Goal: Find specific page/section: Find specific page/section

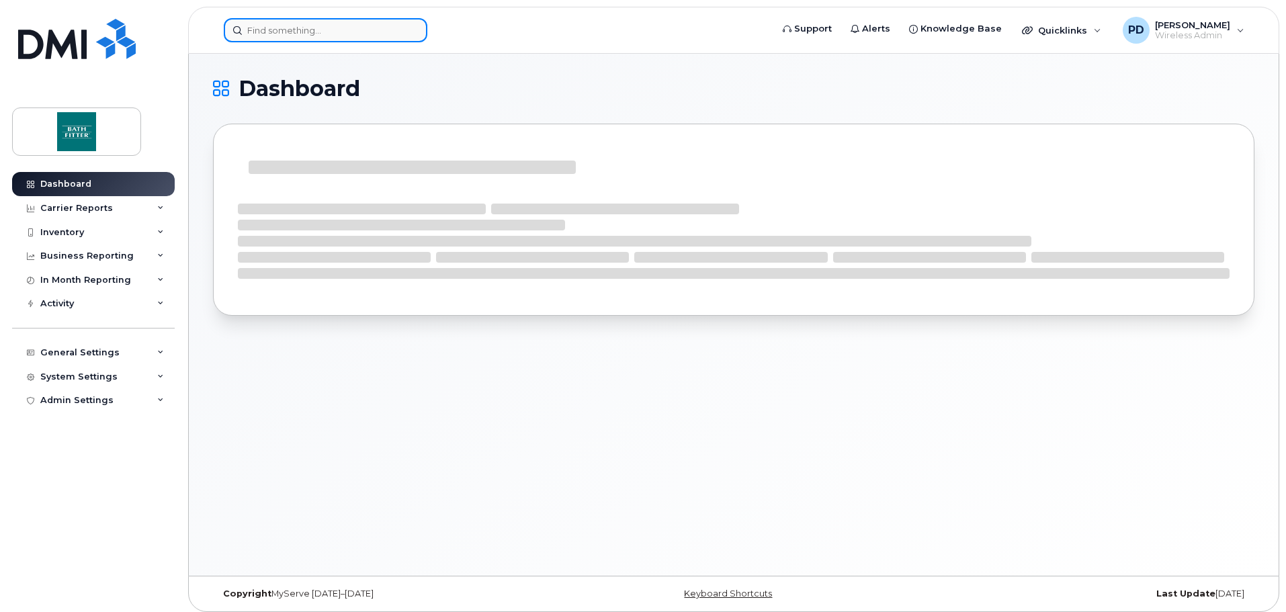
click at [291, 35] on input at bounding box center [326, 30] width 204 height 24
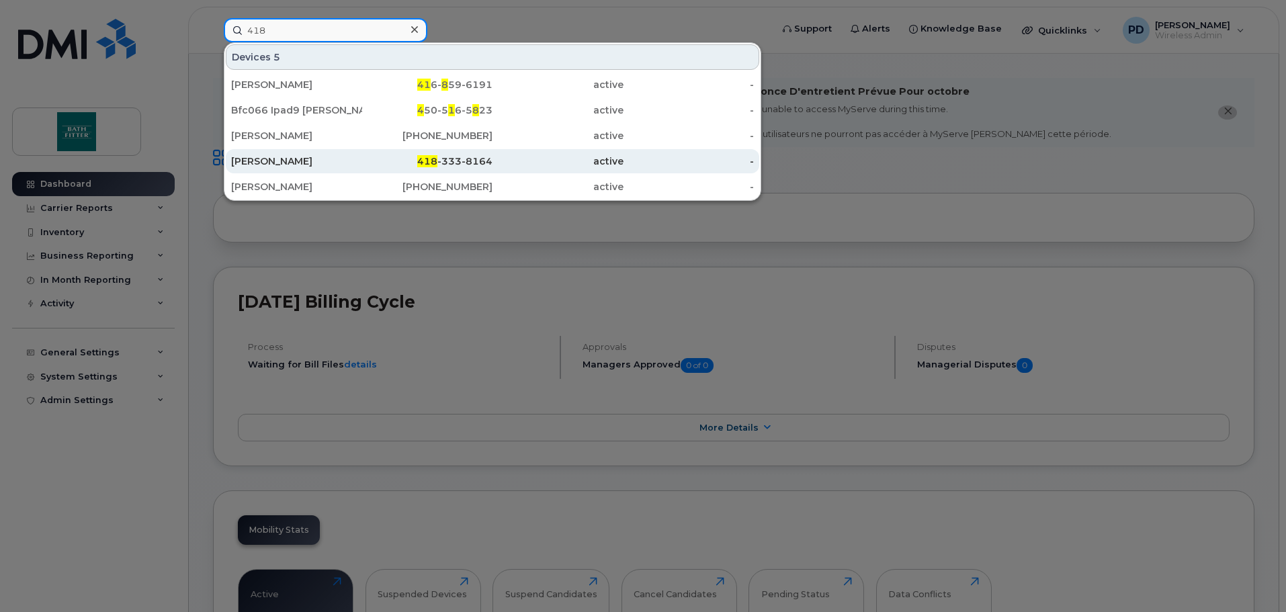
type input "418"
click at [259, 167] on div "[PERSON_NAME]" at bounding box center [296, 160] width 131 height 13
